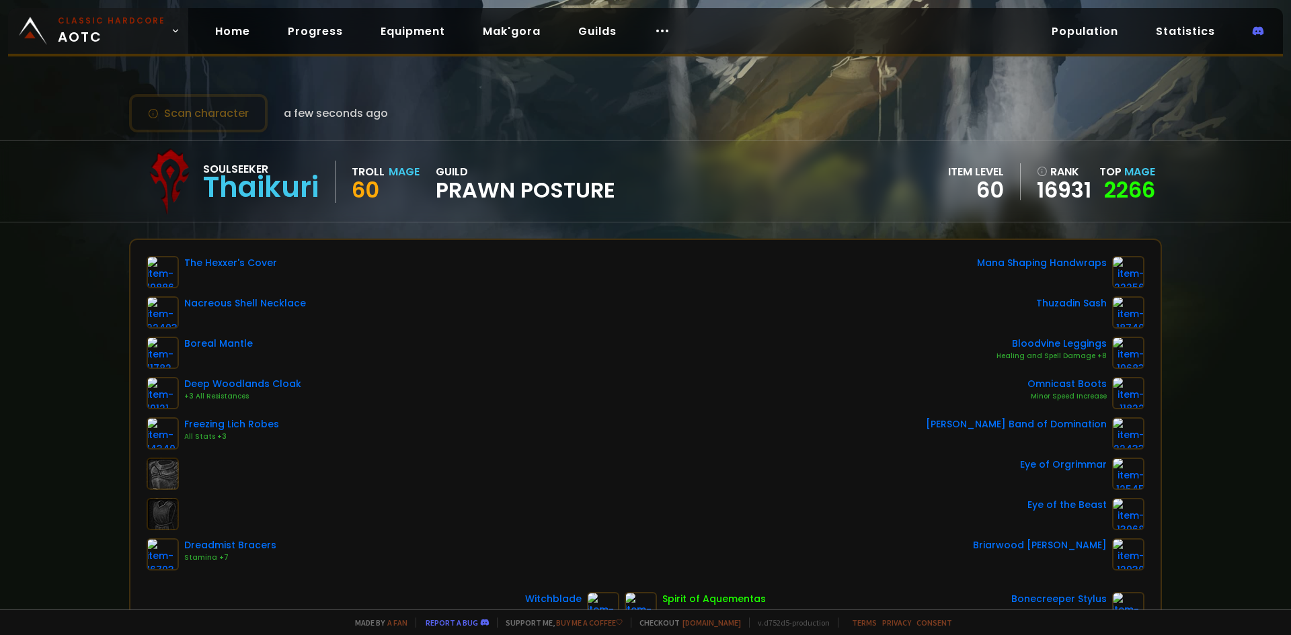
click at [116, 32] on span "Classic Hardcore AOTC" at bounding box center [112, 31] width 108 height 32
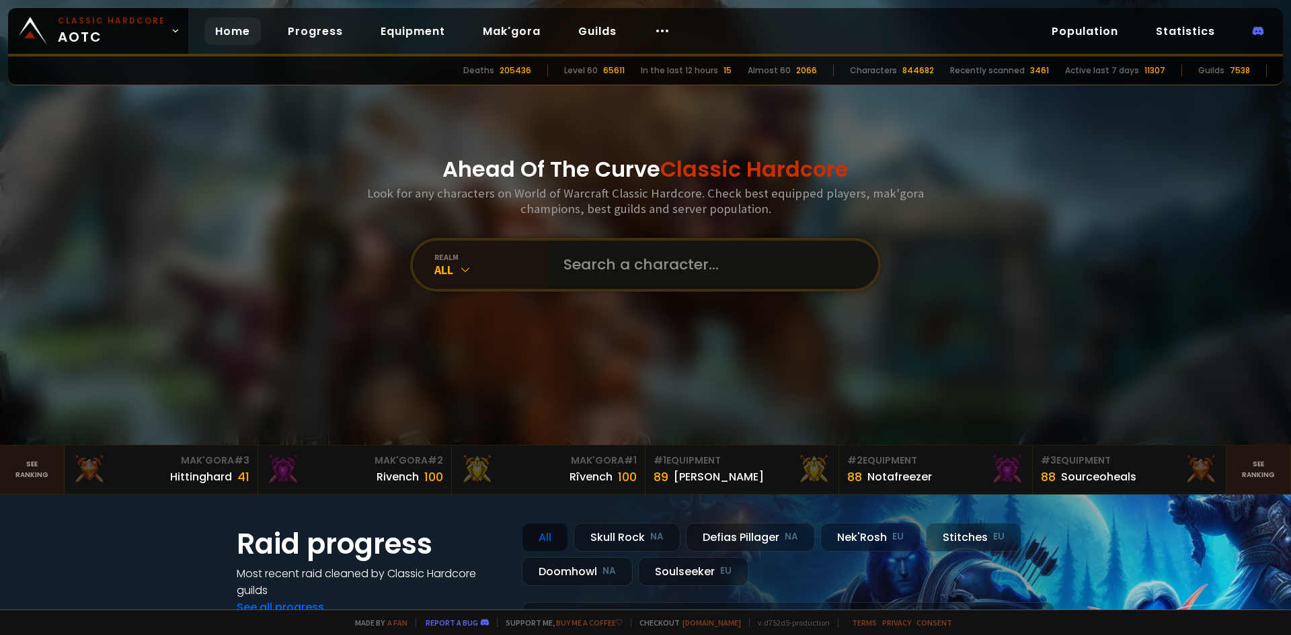
click at [630, 262] on input "text" at bounding box center [708, 265] width 307 height 48
type input "päin"
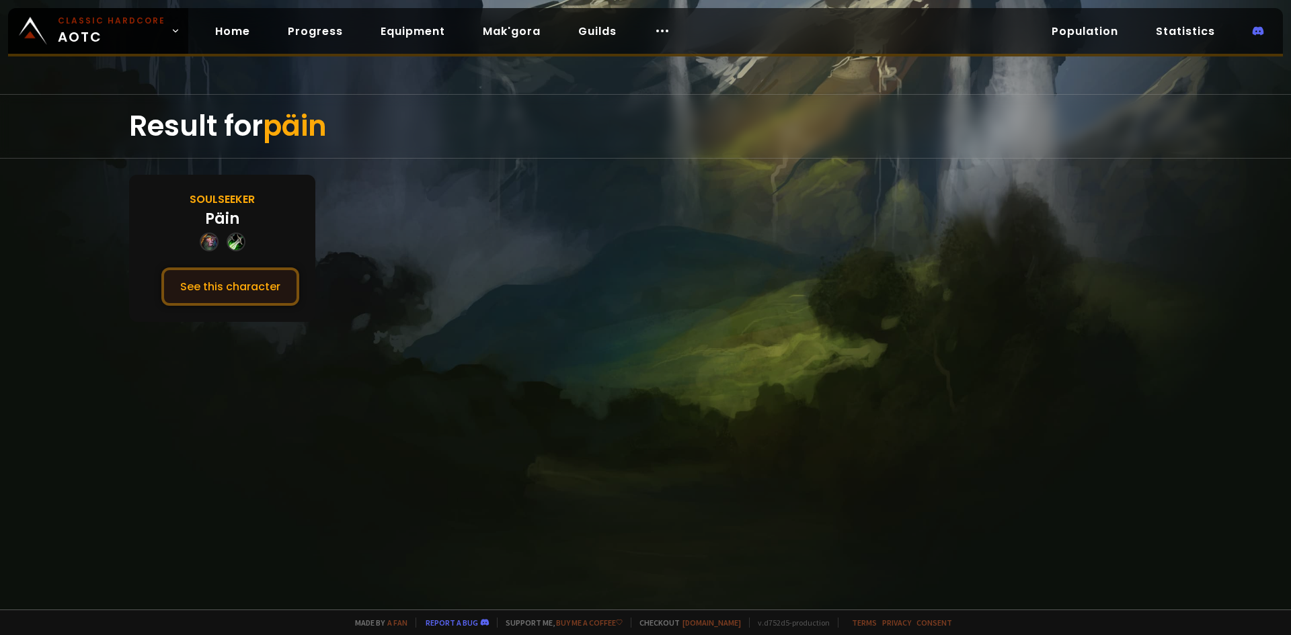
click at [251, 292] on button "See this character" at bounding box center [230, 287] width 138 height 38
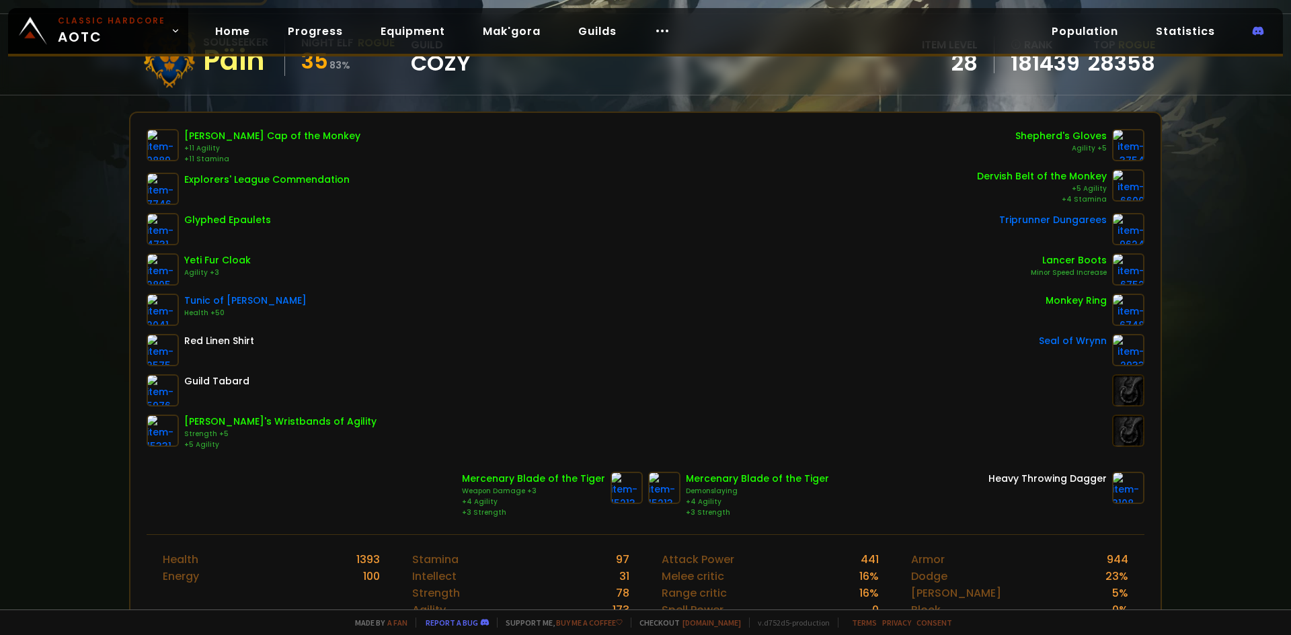
scroll to position [134, 0]
